Goal: Information Seeking & Learning: Check status

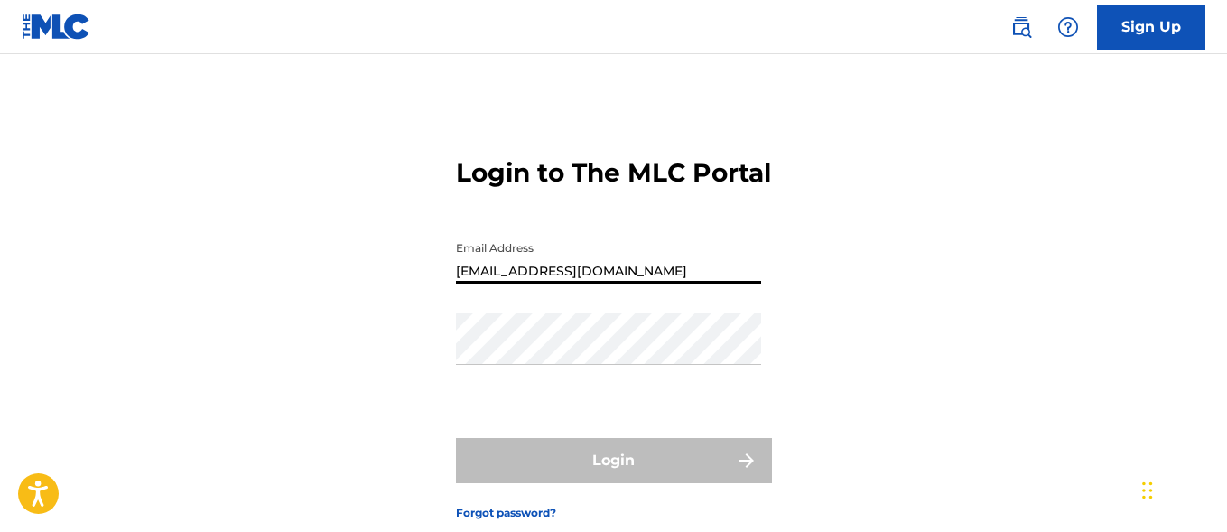
type input "[EMAIL_ADDRESS][DOMAIN_NAME]"
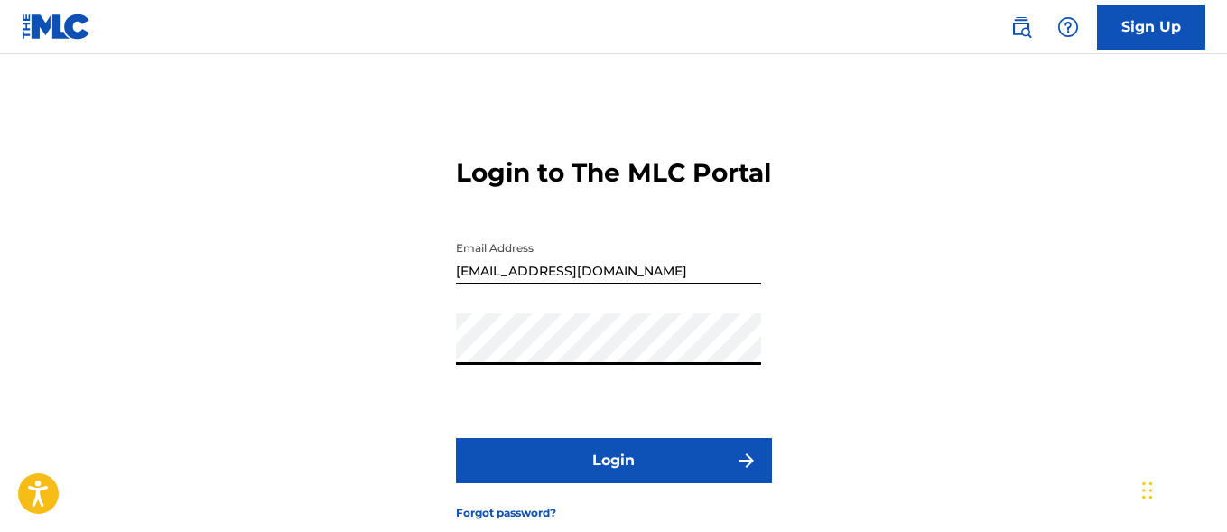
click at [613, 483] on button "Login" at bounding box center [614, 460] width 316 height 45
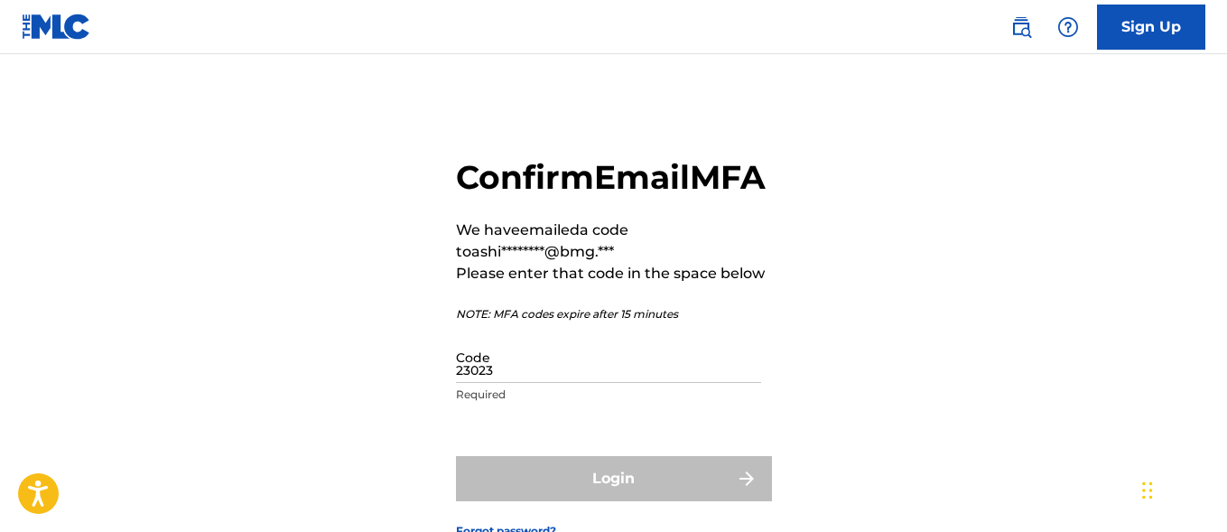
type input "230231"
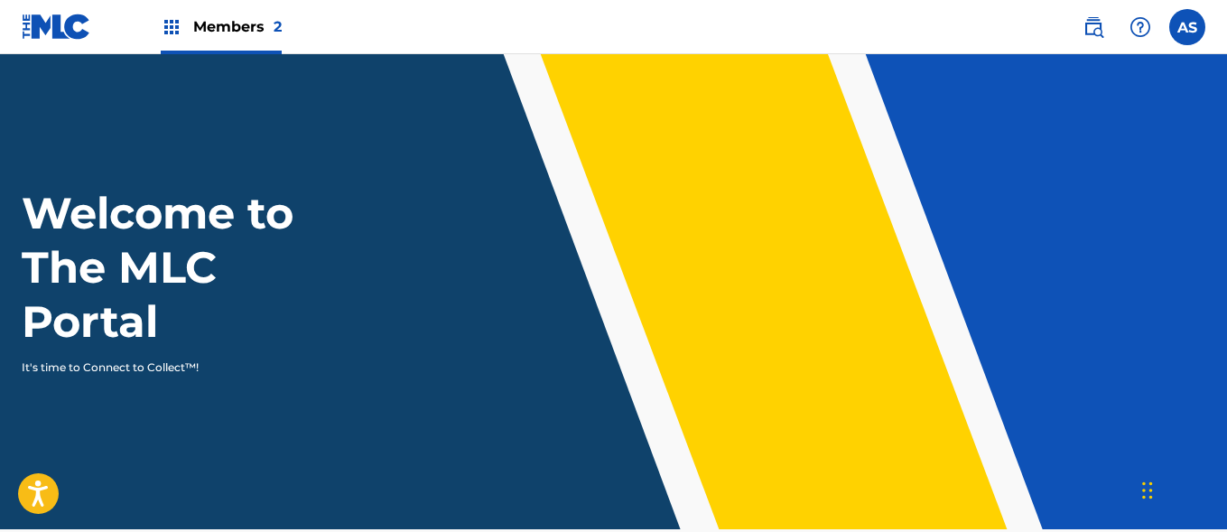
click at [172, 27] on img at bounding box center [172, 27] width 22 height 22
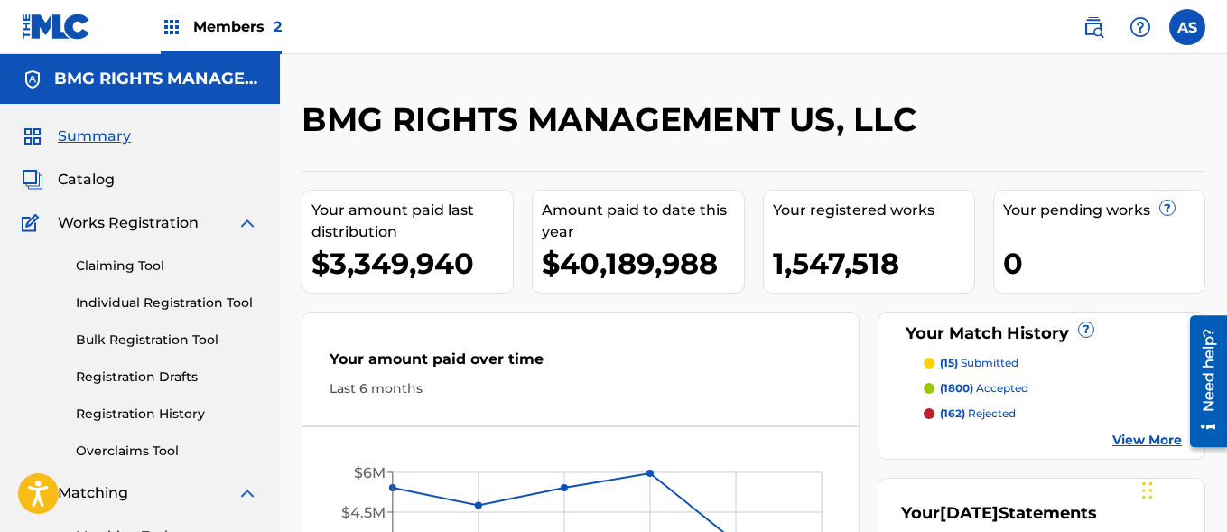
scroll to position [392, 0]
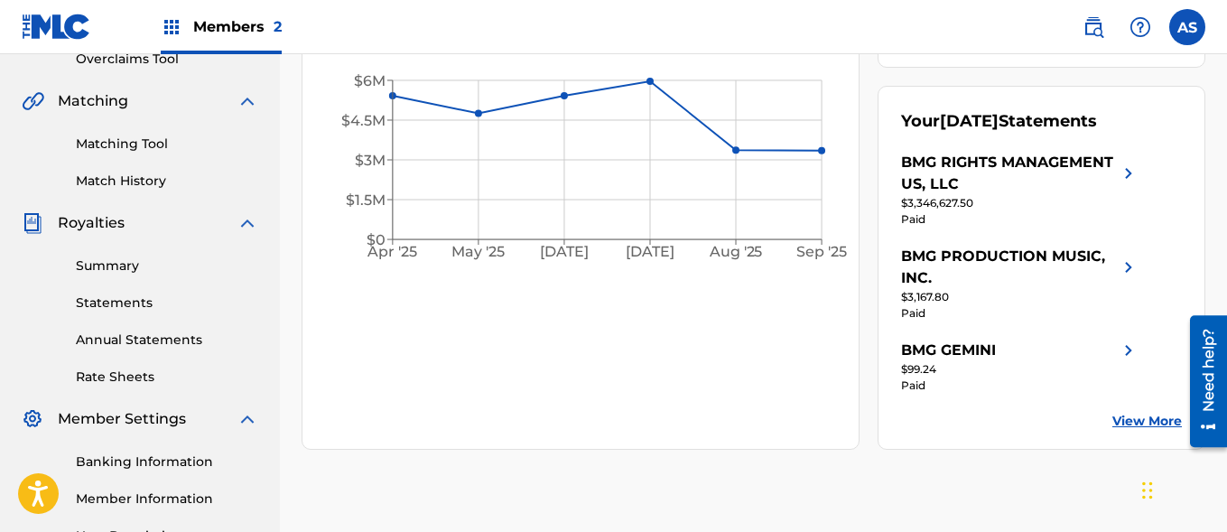
click at [167, 265] on link "Summary" at bounding box center [167, 265] width 182 height 19
